Goal: Navigation & Orientation: Find specific page/section

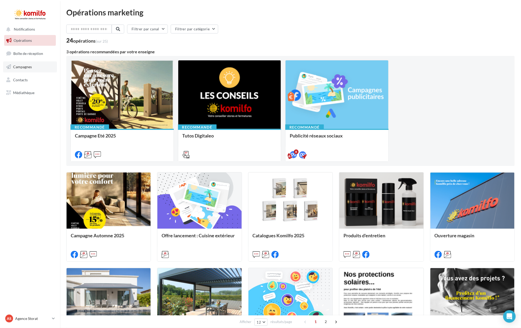
click at [20, 67] on span "Campagnes" at bounding box center [22, 67] width 19 height 4
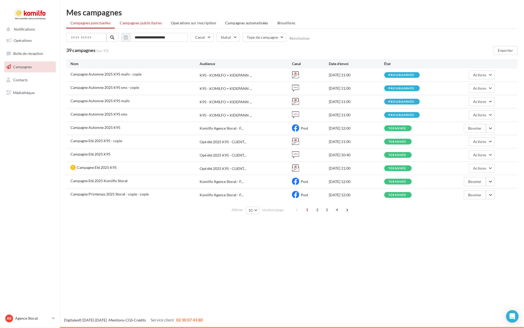
click at [127, 22] on span "Campagnes publicitaires" at bounding box center [141, 23] width 42 height 4
